Goal: Transaction & Acquisition: Purchase product/service

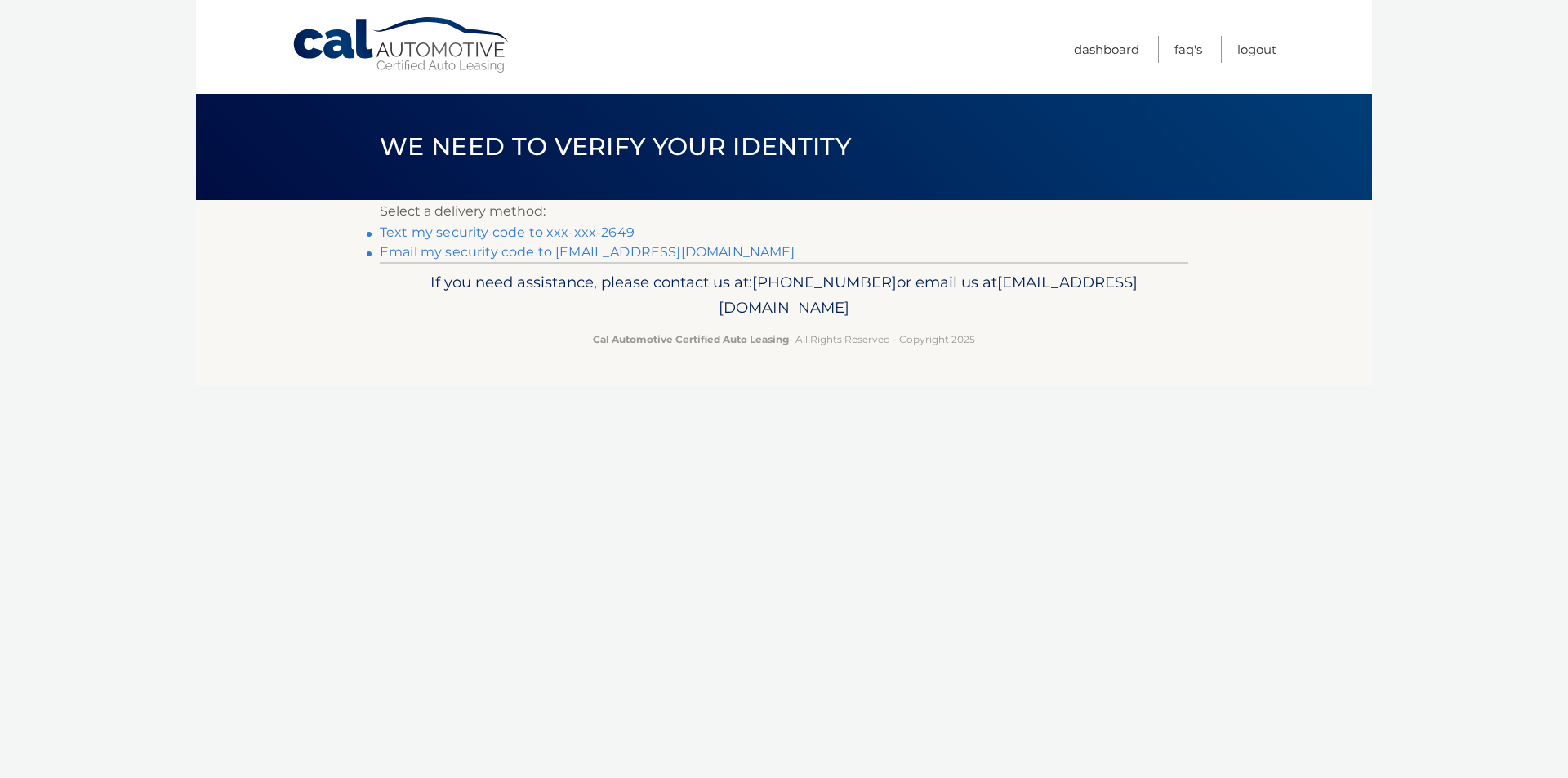
click at [529, 229] on link "Text my security code to xxx-xxx-2649" at bounding box center [507, 232] width 255 height 16
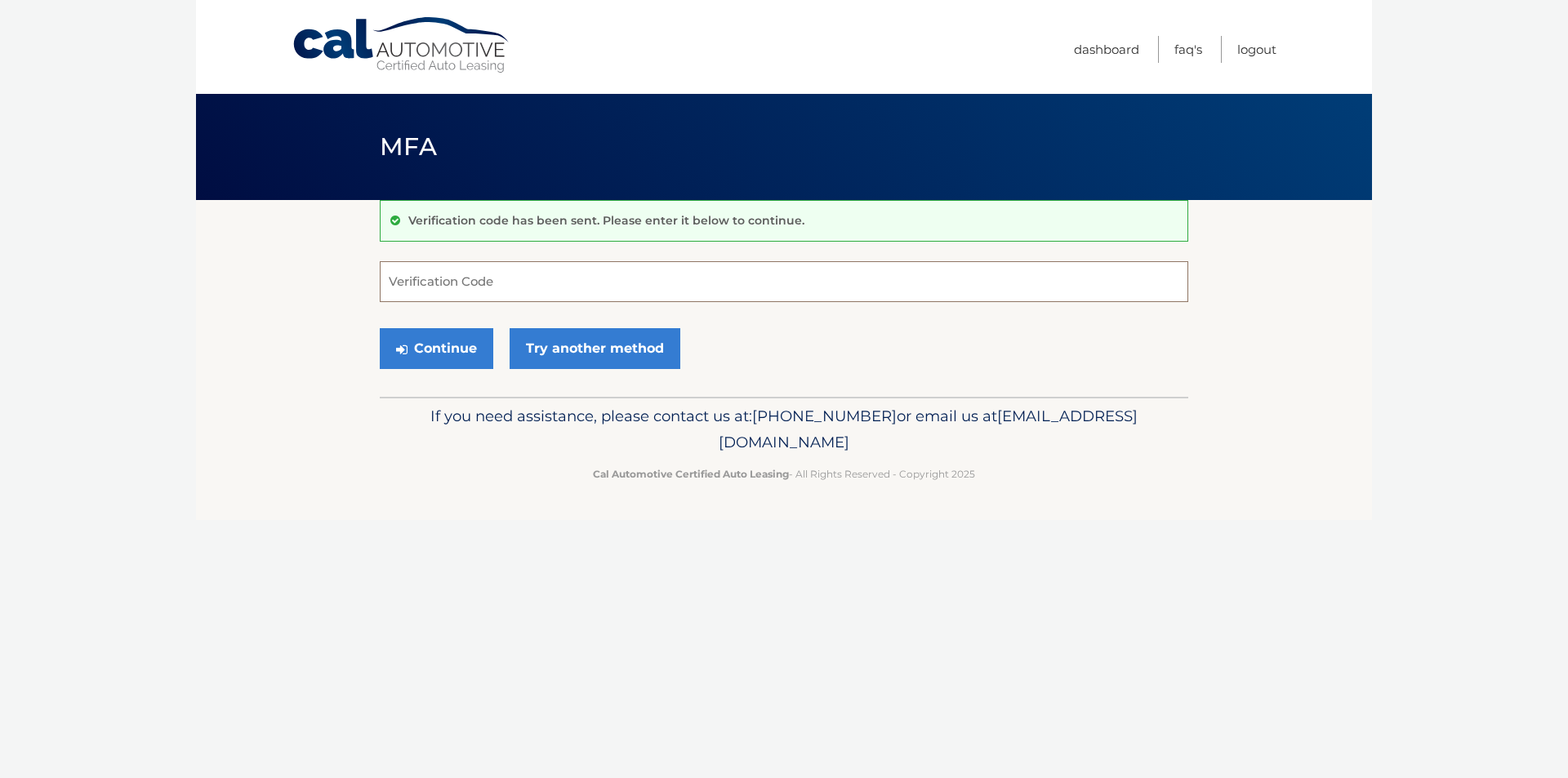
click at [526, 269] on input "Verification Code" at bounding box center [784, 282] width 808 height 41
type input "859636"
click at [454, 357] on button "Continue" at bounding box center [436, 349] width 114 height 41
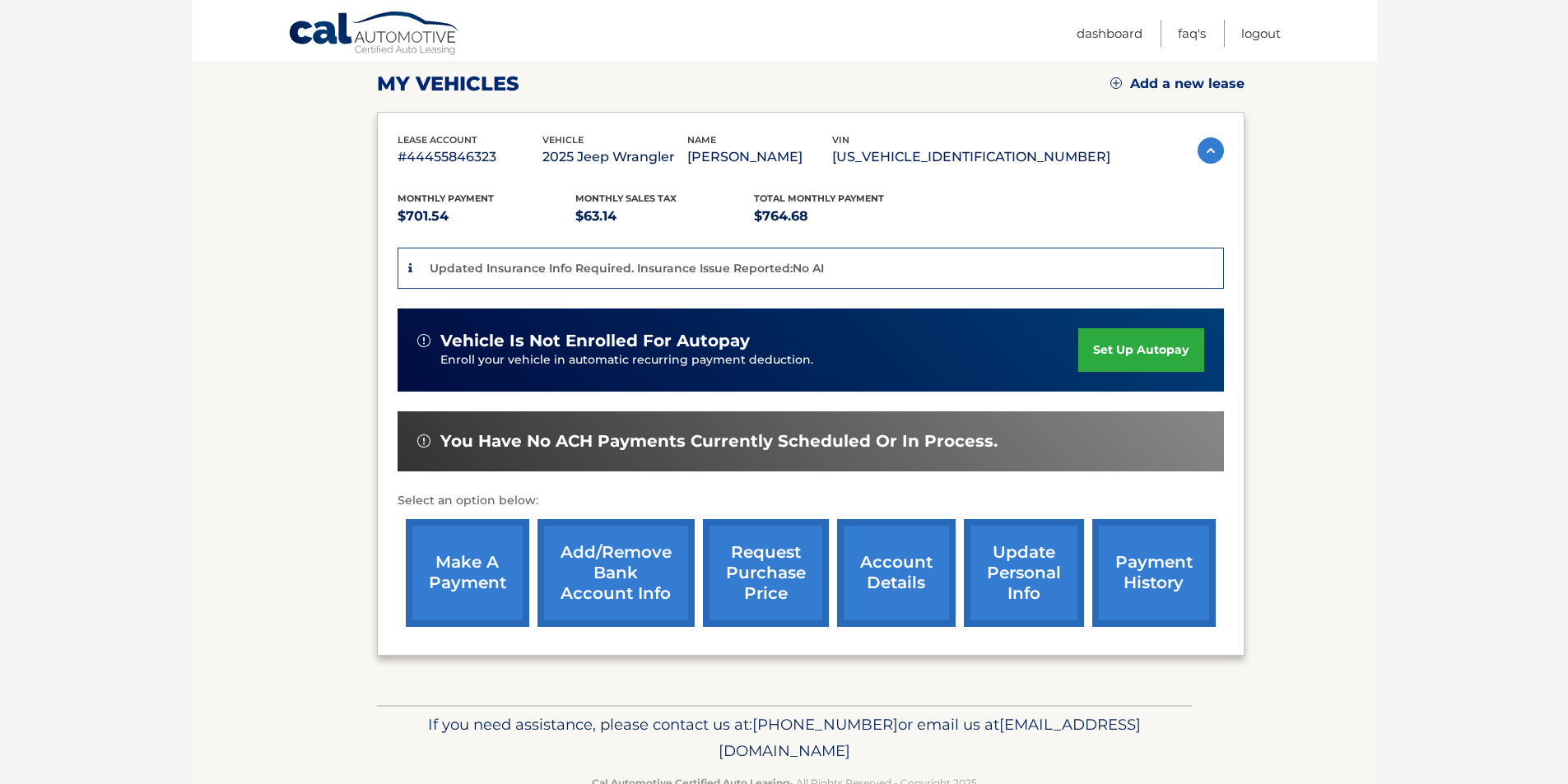
scroll to position [275, 0]
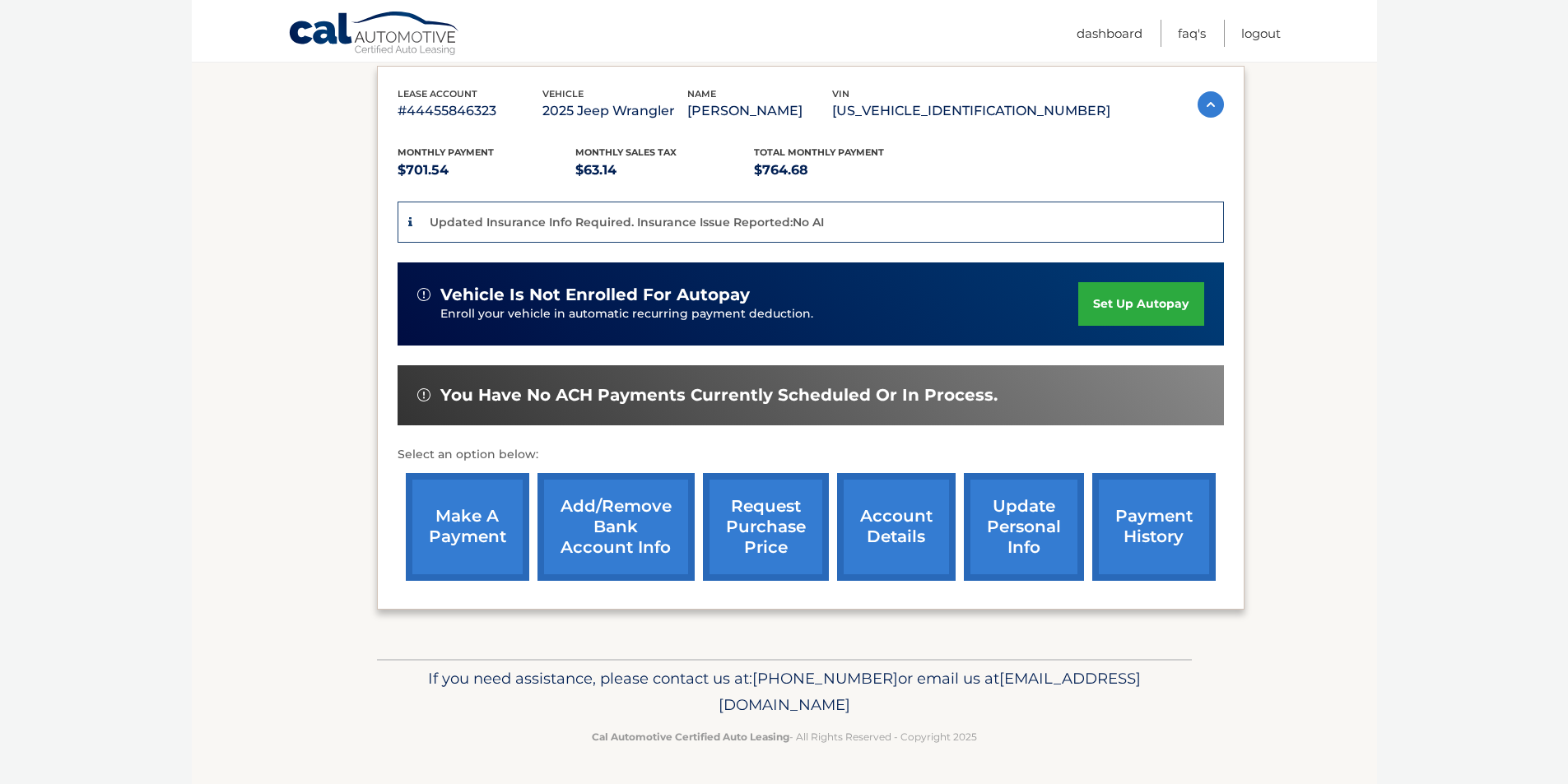
click at [462, 533] on link "make a payment" at bounding box center [467, 526] width 124 height 108
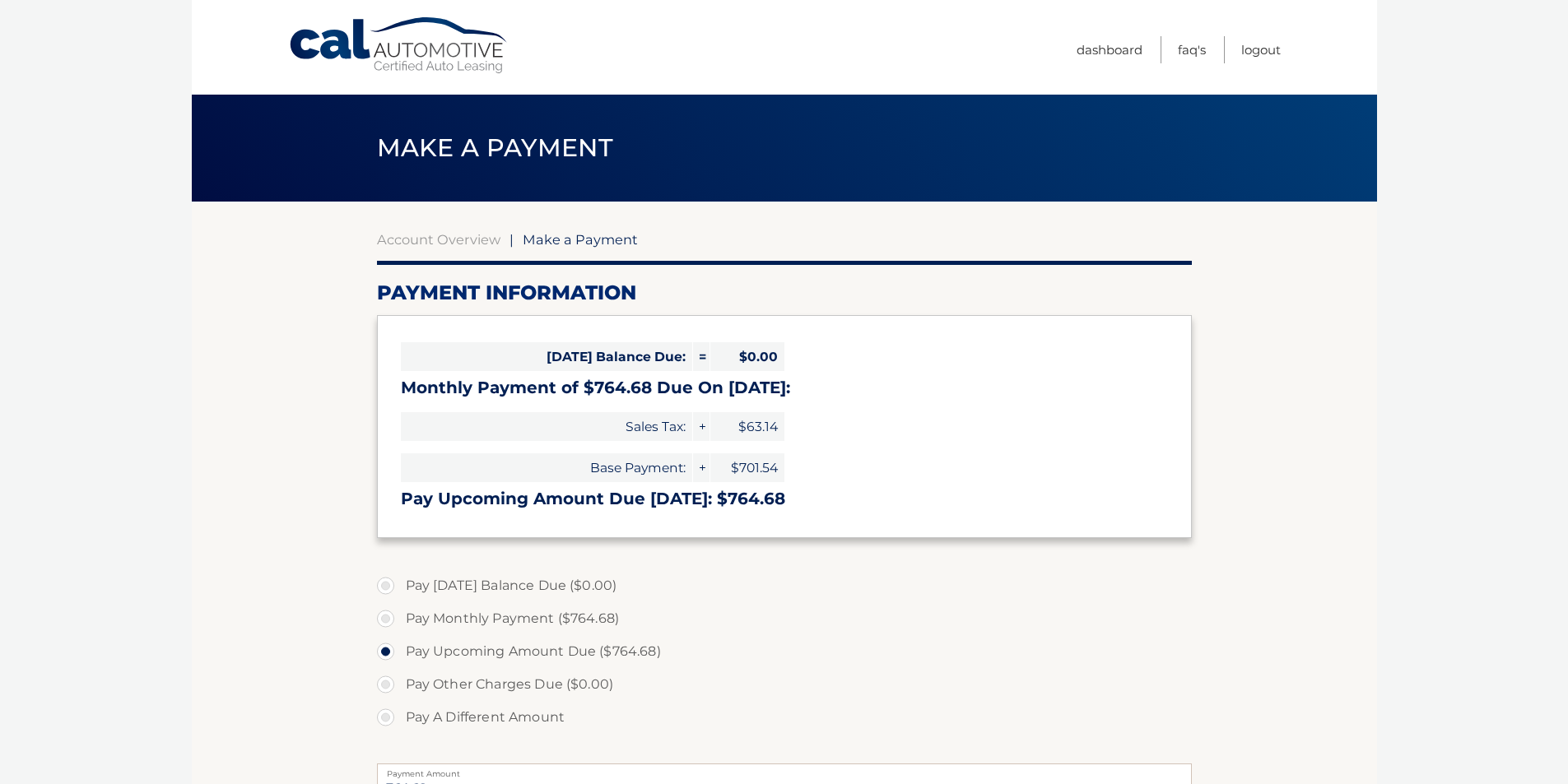
select select "Y2U0NWNjMjMtNjk4MC00YTYwLTk3OTEtYTA3NjNiNWJkODUz"
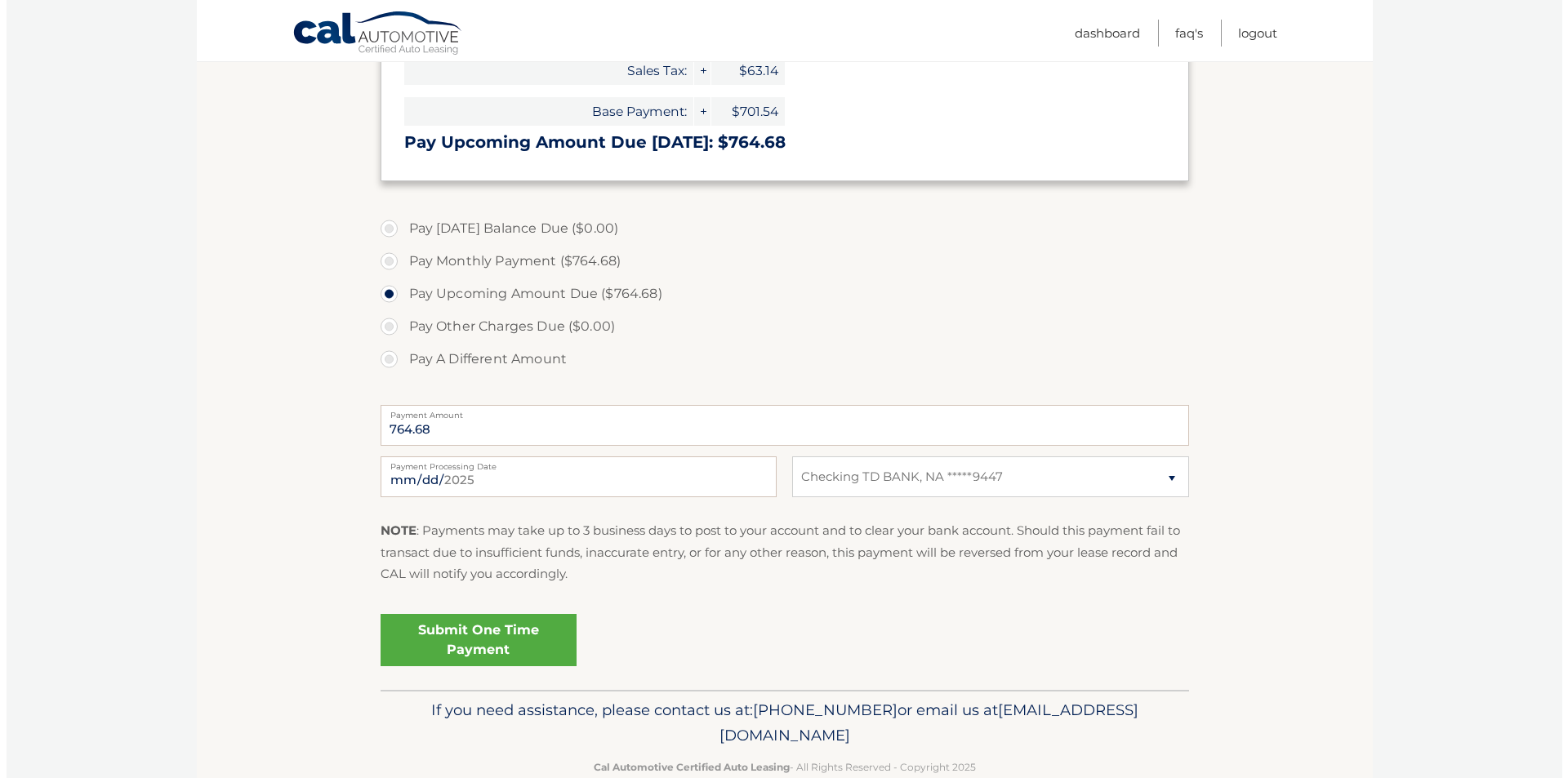
scroll to position [389, 0]
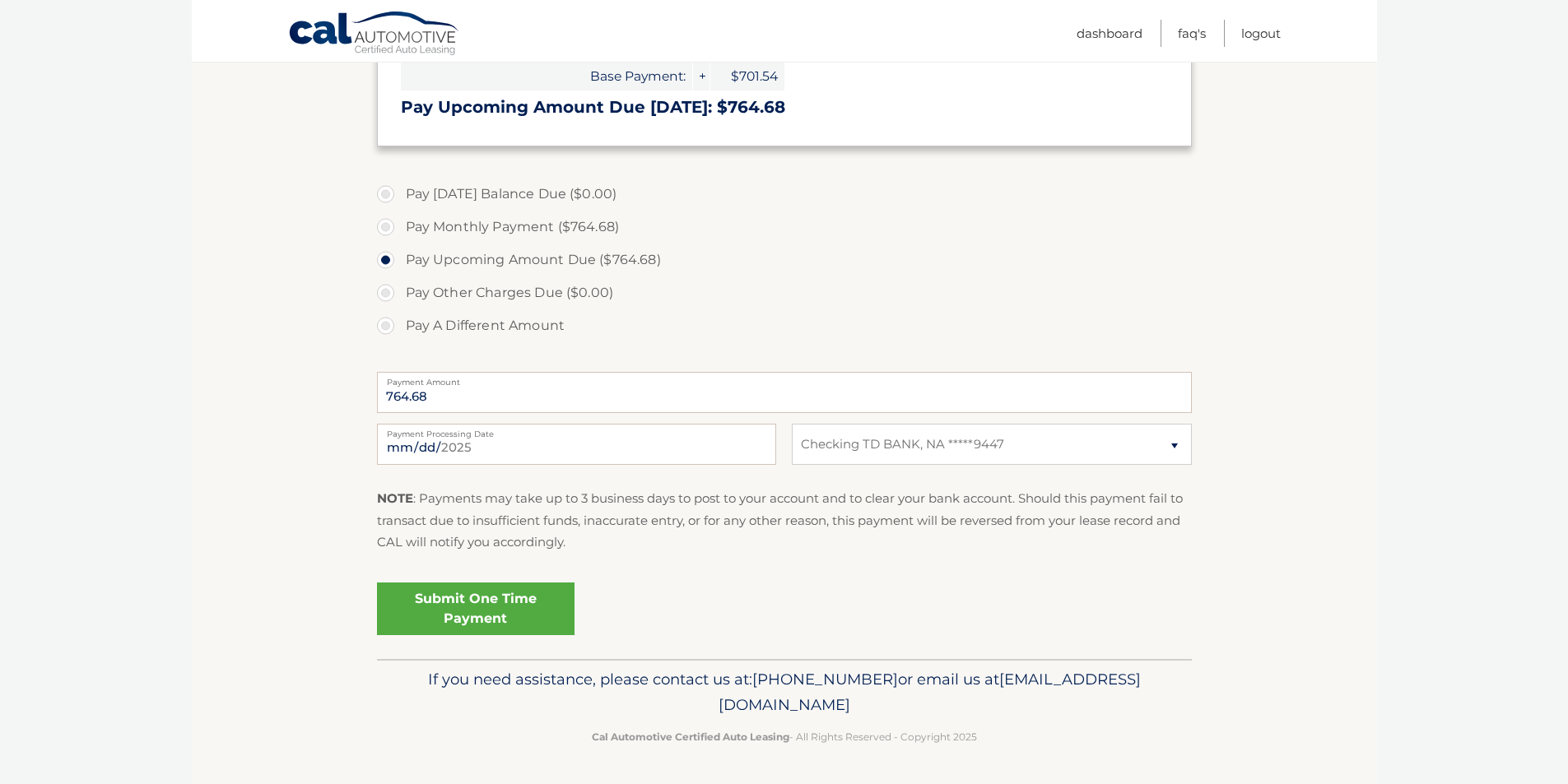
click at [484, 610] on link "Submit One Time Payment" at bounding box center [475, 609] width 197 height 53
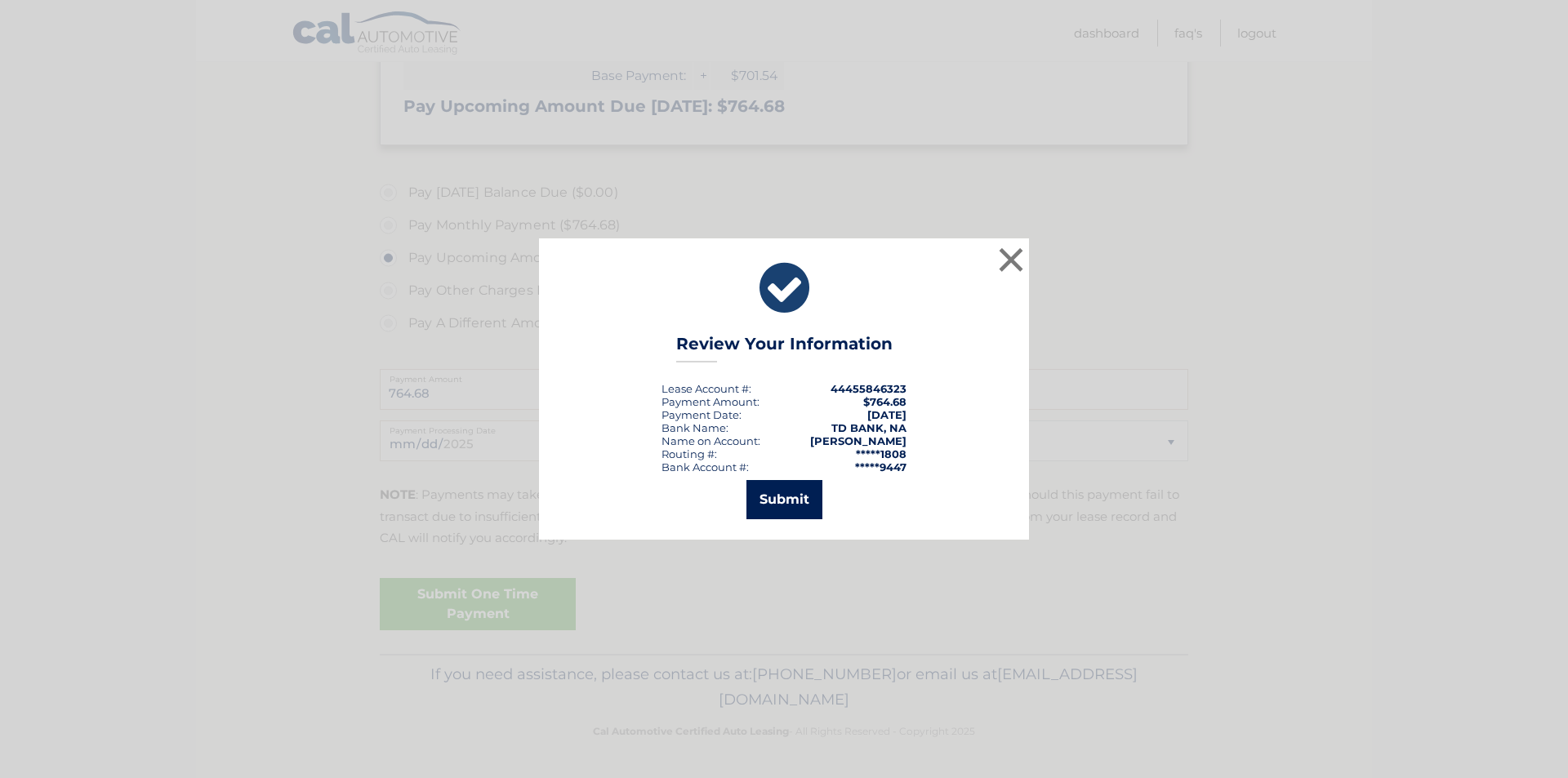
click at [801, 502] on button "Submit" at bounding box center [784, 499] width 76 height 39
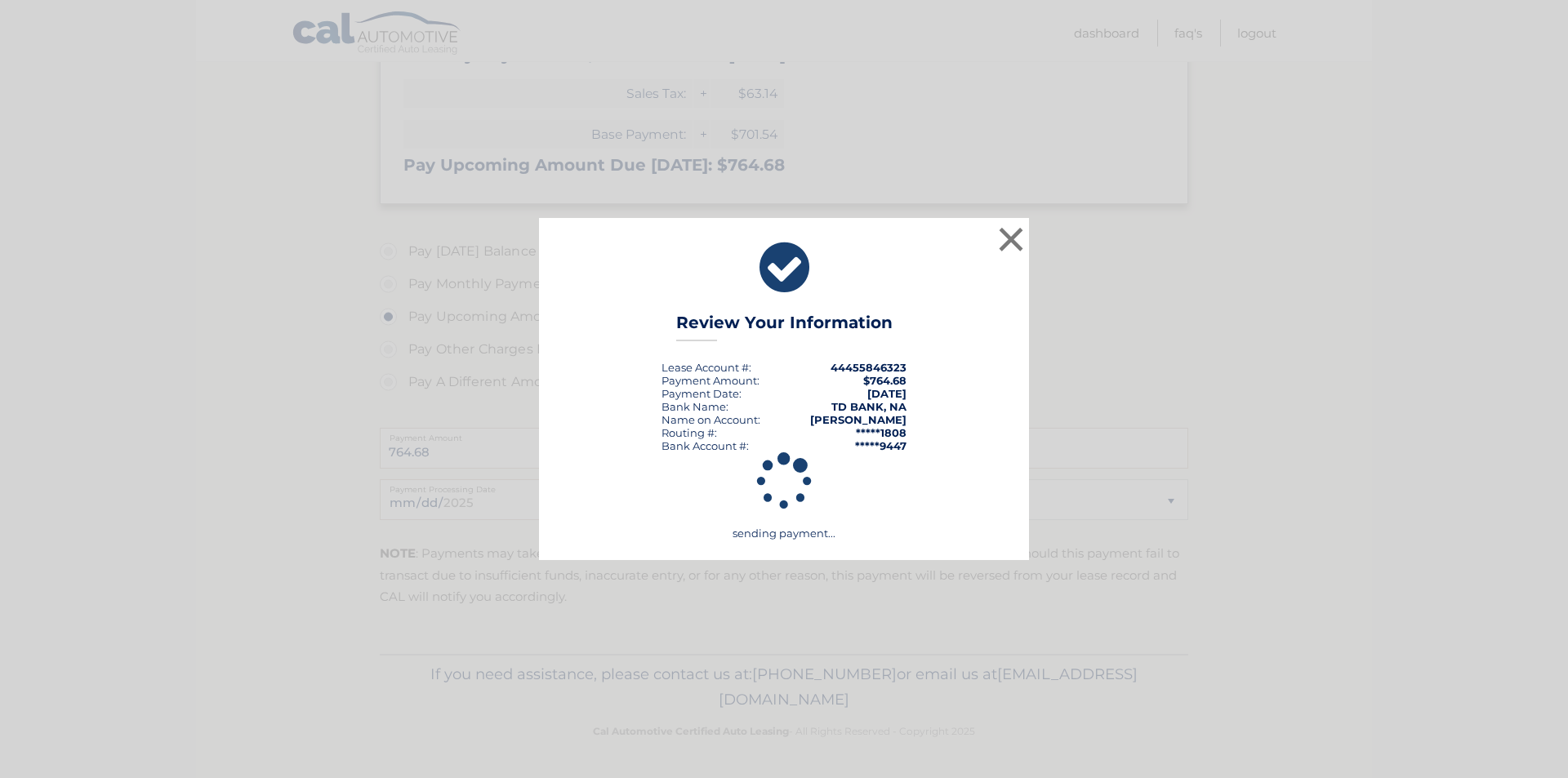
scroll to position [329, 0]
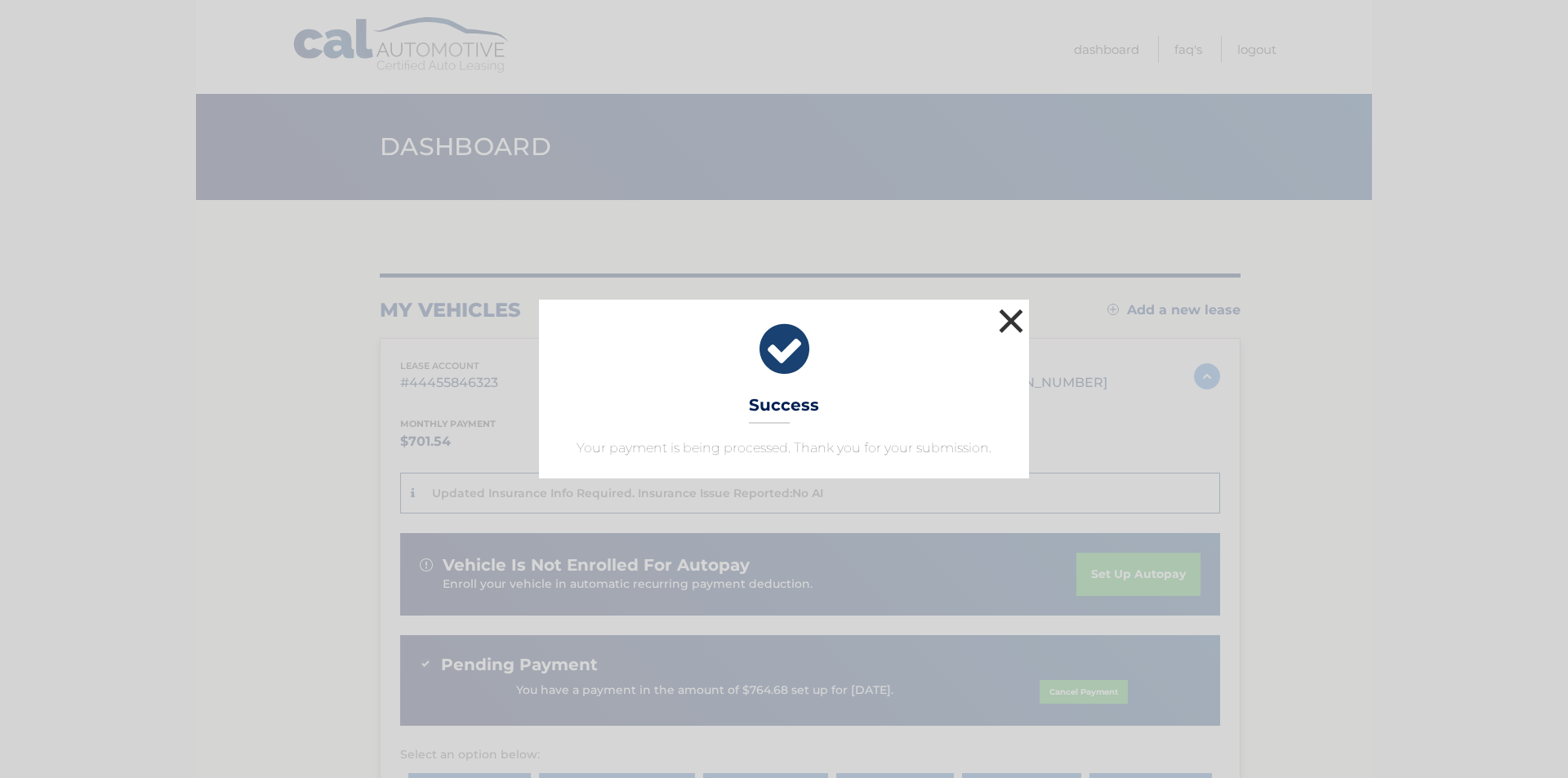
click at [1007, 319] on button "×" at bounding box center [1011, 321] width 33 height 33
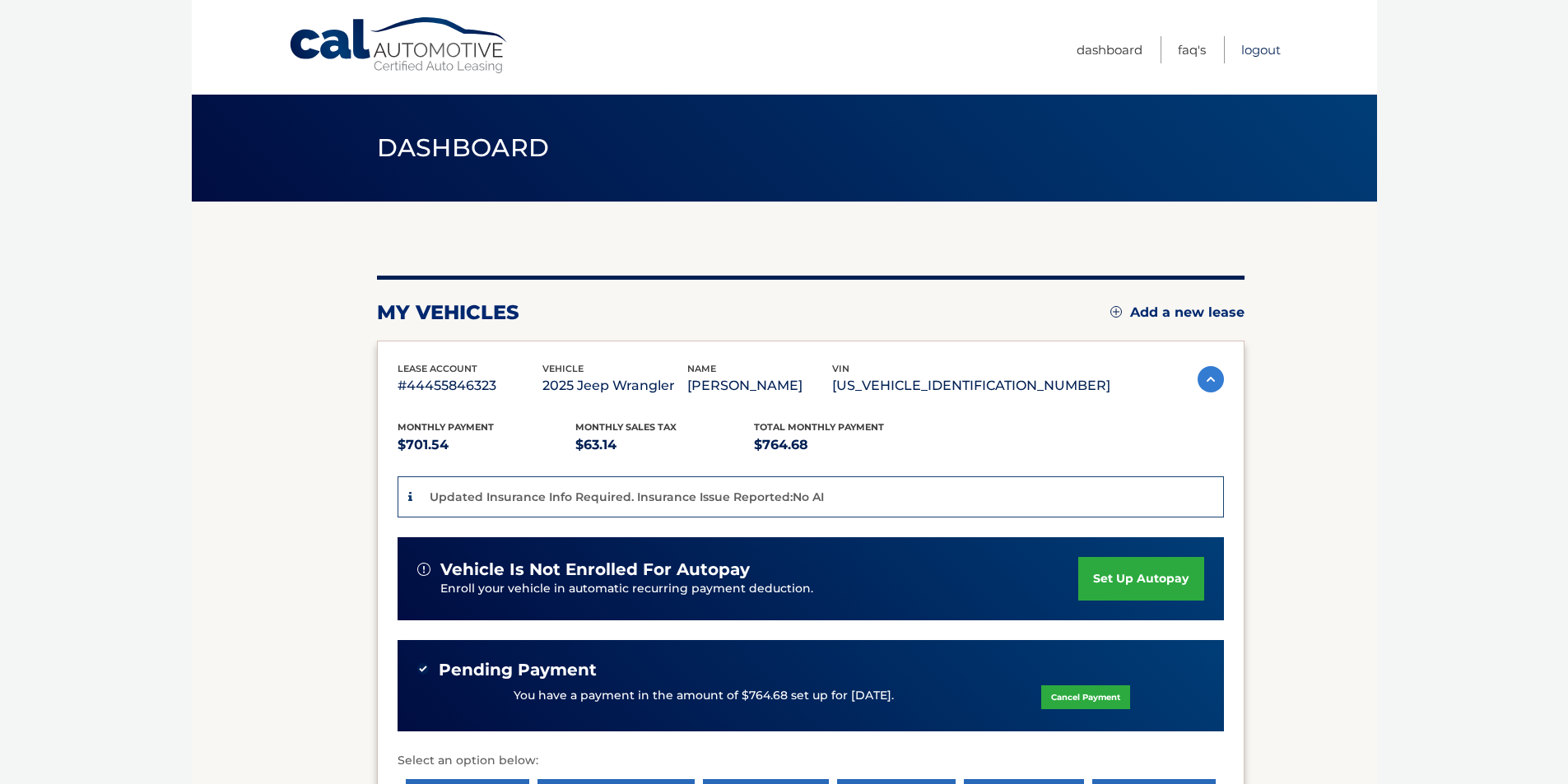
click at [1268, 53] on link "Logout" at bounding box center [1261, 49] width 39 height 27
